Goal: Task Accomplishment & Management: Use online tool/utility

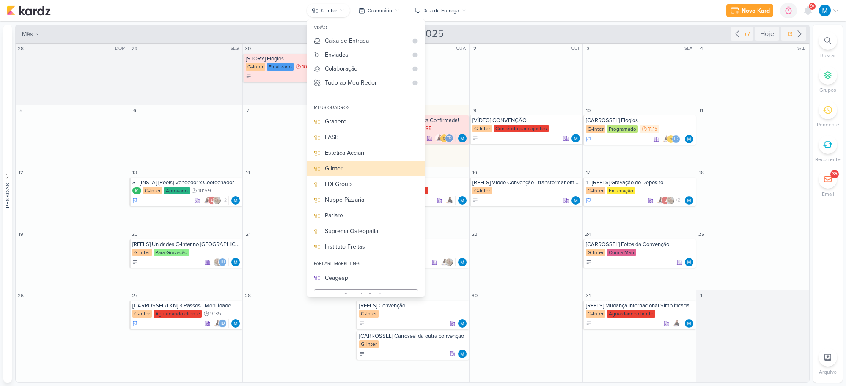
scroll to position [9, 0]
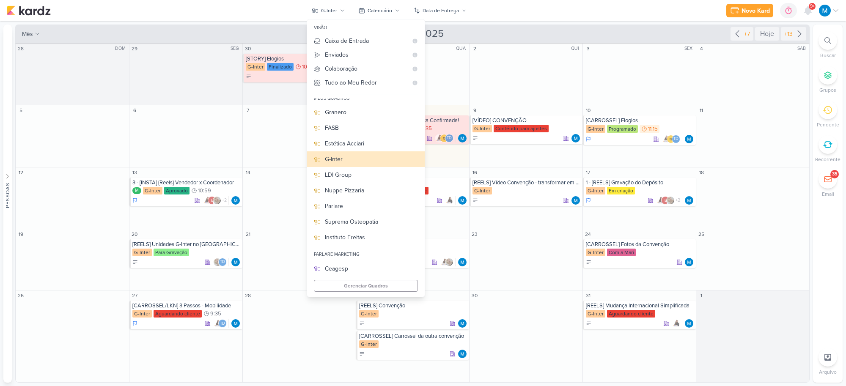
click at [534, 0] on div "Novo Kard Ctrl + k 0h0m Sessão desligada... Hoje 0h0m Semana 0h0m Mês 0h0m" at bounding box center [423, 10] width 832 height 21
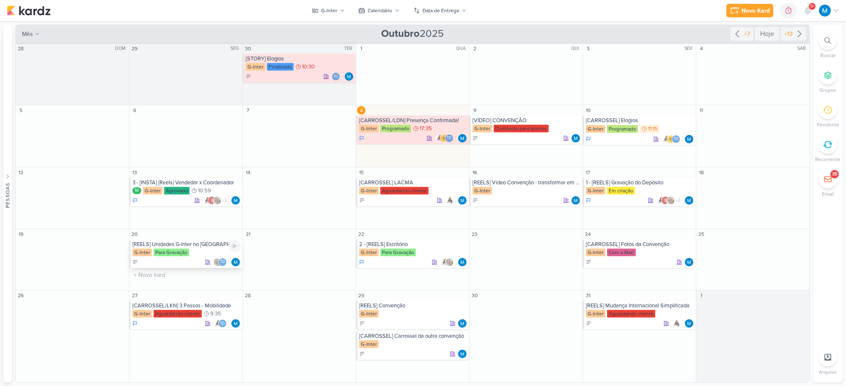
click at [203, 246] on div "[REELS] Unidades G-Inter no [GEOGRAPHIC_DATA]" at bounding box center [186, 244] width 108 height 7
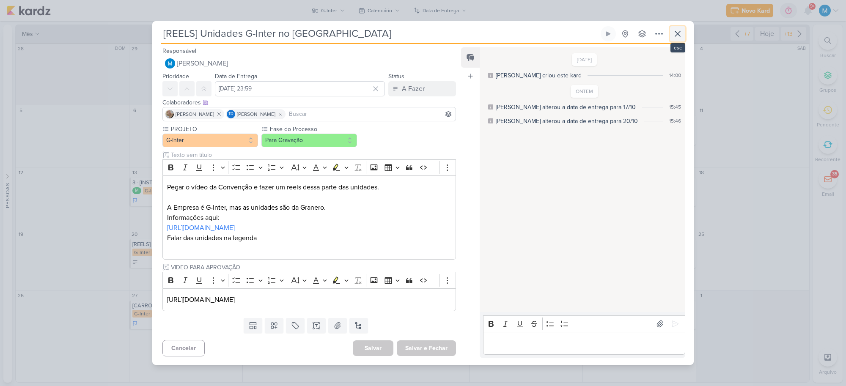
click at [679, 34] on icon at bounding box center [677, 34] width 10 height 10
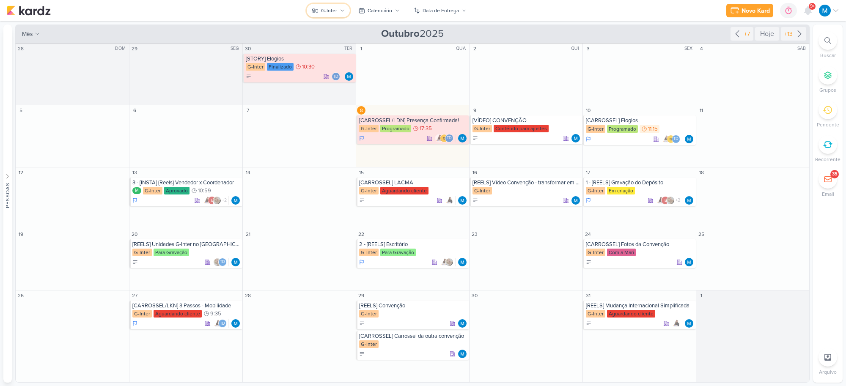
click at [321, 9] on div "G-Inter" at bounding box center [329, 11] width 16 height 8
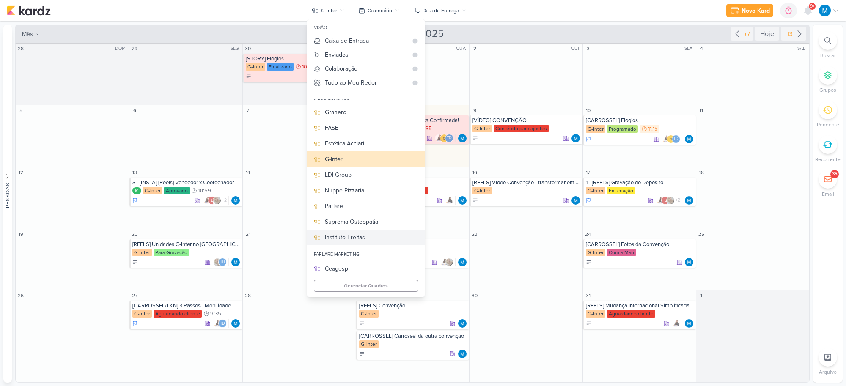
click at [359, 235] on div "Instituto Freitas" at bounding box center [371, 237] width 93 height 9
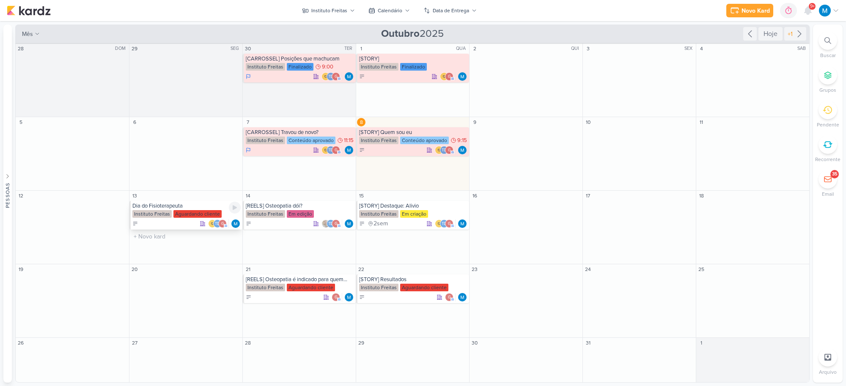
click at [163, 203] on div "Dia do Fisioterapeuta" at bounding box center [186, 206] width 108 height 7
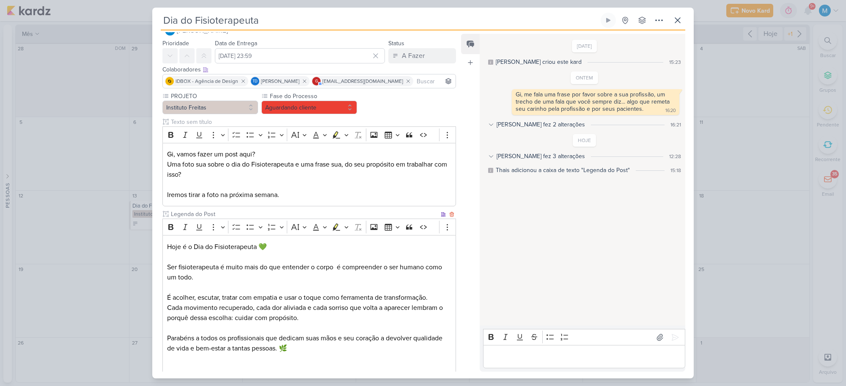
scroll to position [0, 0]
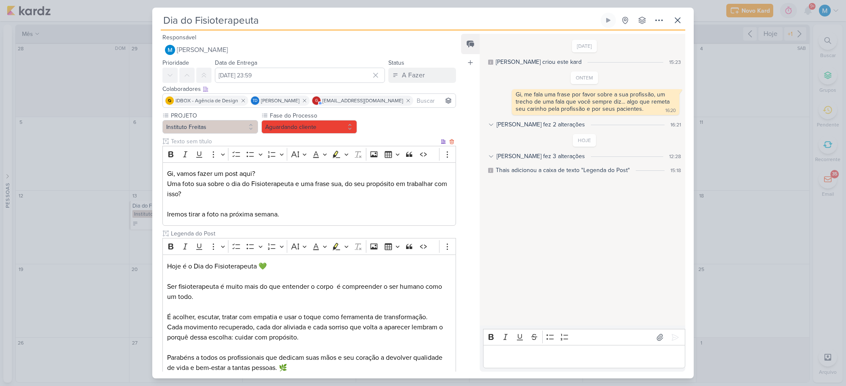
click at [316, 217] on p "Iremos tirar a foto na próxima semana." at bounding box center [309, 214] width 284 height 10
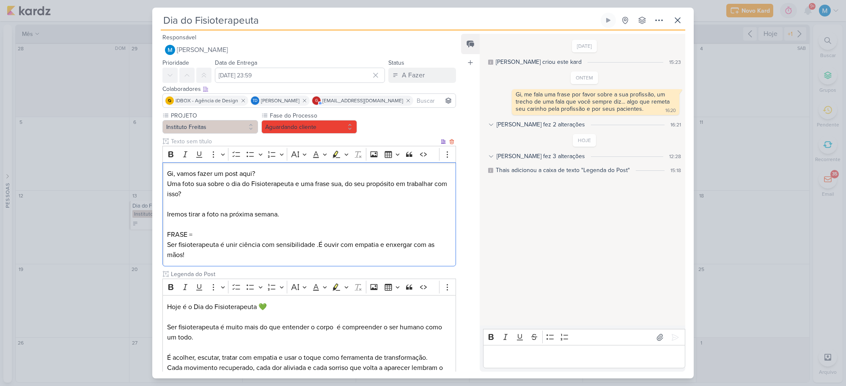
click at [221, 232] on p "FRASE =" at bounding box center [309, 235] width 284 height 10
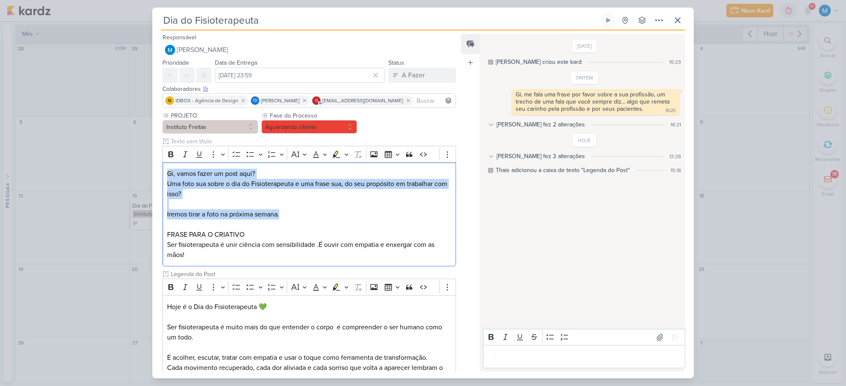
drag, startPoint x: 287, startPoint y: 214, endPoint x: 146, endPoint y: 155, distance: 152.6
click at [146, 155] on div "Dia do Fisioterapeuta Criado por mim" at bounding box center [423, 193] width 846 height 386
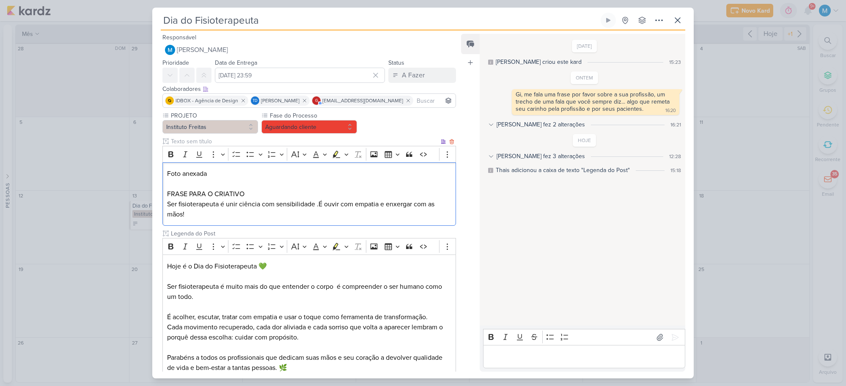
click at [315, 203] on p "Ser fisioterapeuta é unir ciência com sensibilidade .É ouvir com empatia e enxe…" at bounding box center [309, 209] width 284 height 20
click at [341, 216] on p "Ser fisioterapeuta é unir ciência com sensibilidade. É ouvir com empatia e enxe…" at bounding box center [309, 209] width 284 height 20
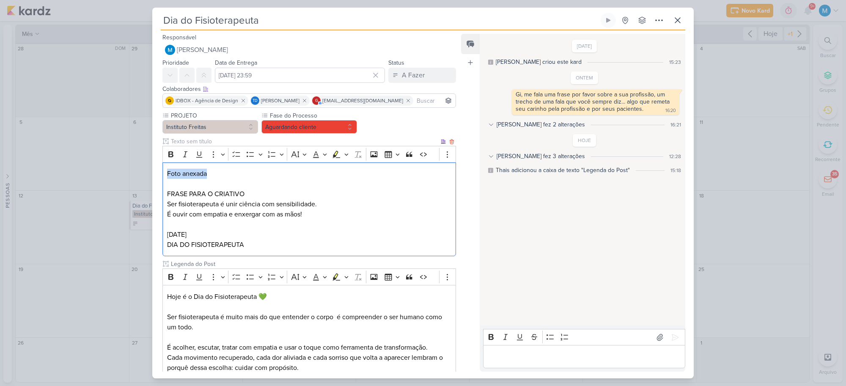
drag, startPoint x: 232, startPoint y: 177, endPoint x: 129, endPoint y: 174, distance: 102.3
click at [129, 174] on div "Dia do Fisioterapeuta Criado por mim" at bounding box center [423, 193] width 846 height 386
click at [170, 151] on icon "Editor toolbar" at bounding box center [170, 154] width 5 height 6
click at [205, 140] on input "text" at bounding box center [304, 141] width 270 height 9
type input "BRIEFING"
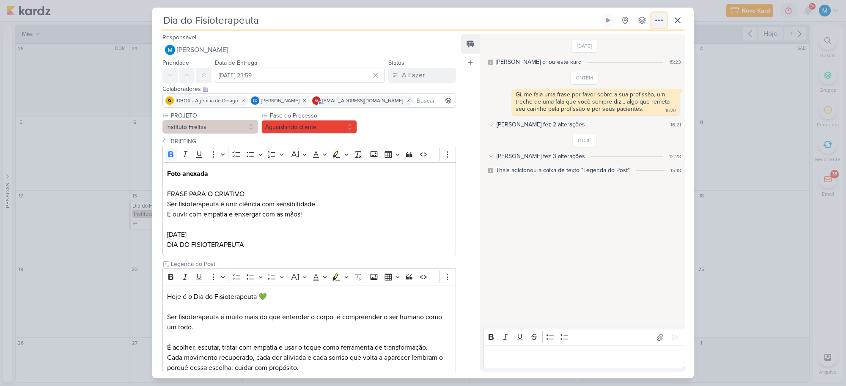
click at [656, 19] on icon at bounding box center [659, 20] width 10 height 10
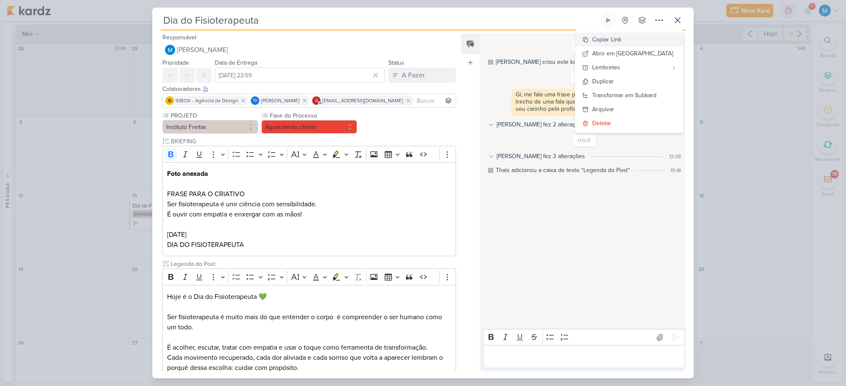
click at [643, 37] on button "Copiar Link" at bounding box center [629, 40] width 108 height 14
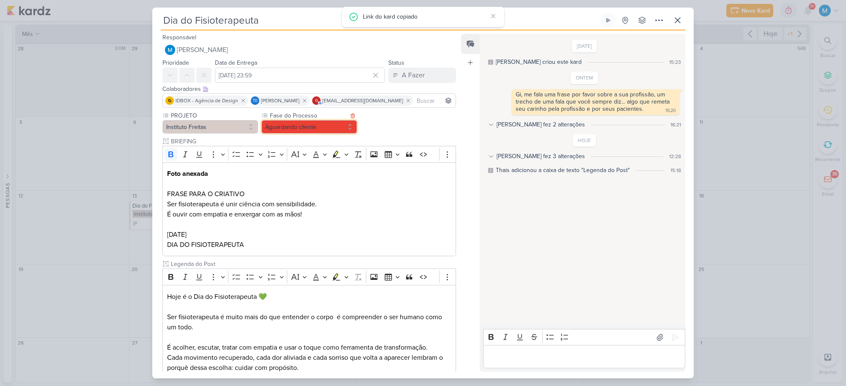
click at [341, 131] on button "Aguardando cliente" at bounding box center [309, 127] width 96 height 14
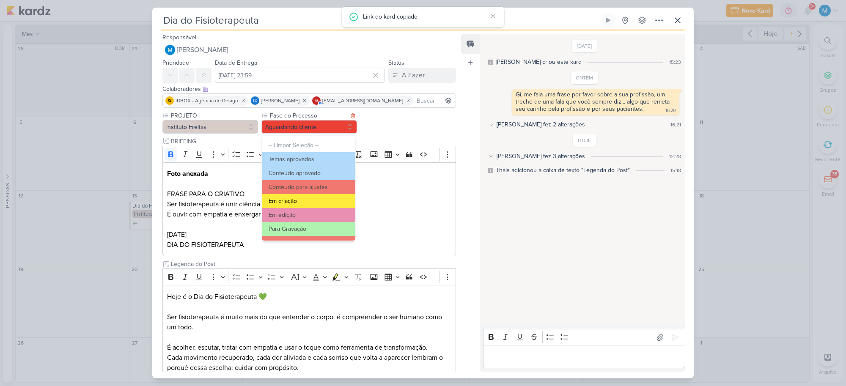
click at [320, 200] on button "Em criação" at bounding box center [308, 201] width 93 height 14
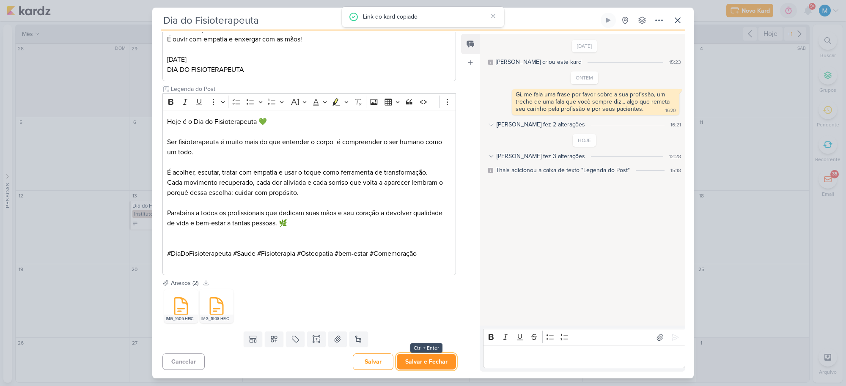
click at [429, 360] on button "Salvar e Fechar" at bounding box center [426, 362] width 59 height 16
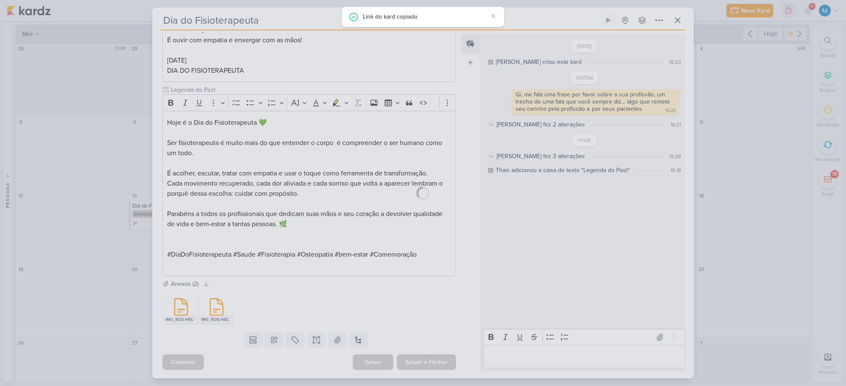
scroll to position [174, 0]
